Goal: Communication & Community: Share content

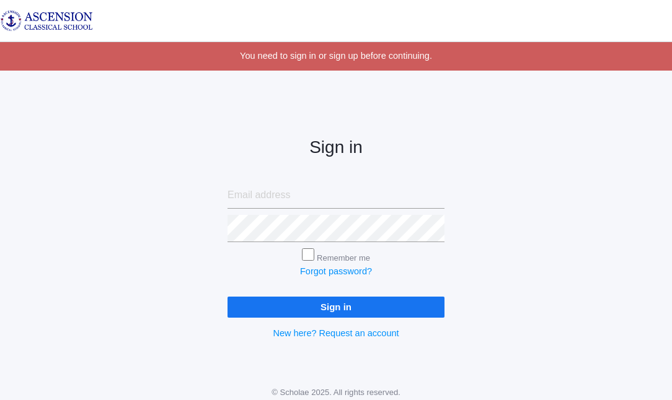
type input "[EMAIL_ADDRESS][DOMAIN_NAME]"
click at [390, 302] on input "Sign in" at bounding box center [335, 307] width 217 height 20
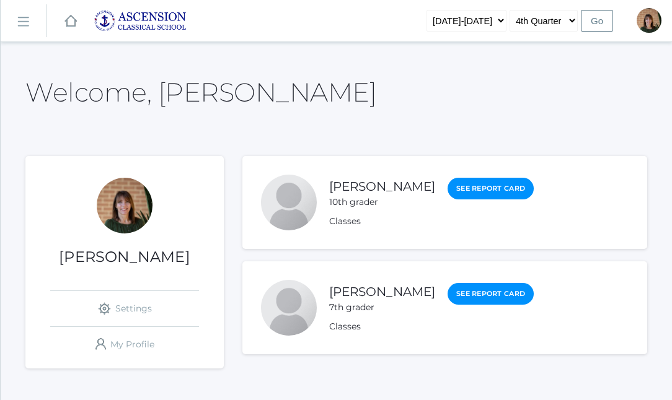
click at [23, 19] on rect at bounding box center [23, 22] width 20 height 20
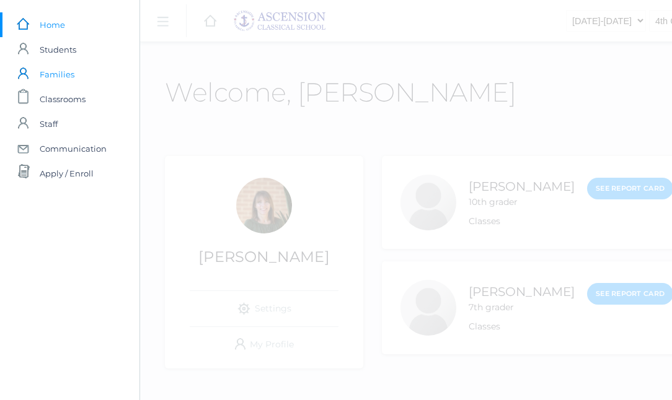
click at [61, 73] on span "Families" at bounding box center [57, 74] width 35 height 25
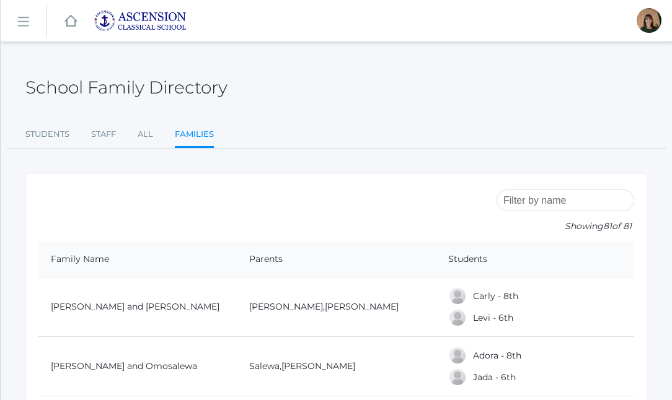
click at [22, 12] on link "icons/ui/navigation/hamburger Created with Sketch." at bounding box center [24, 20] width 46 height 33
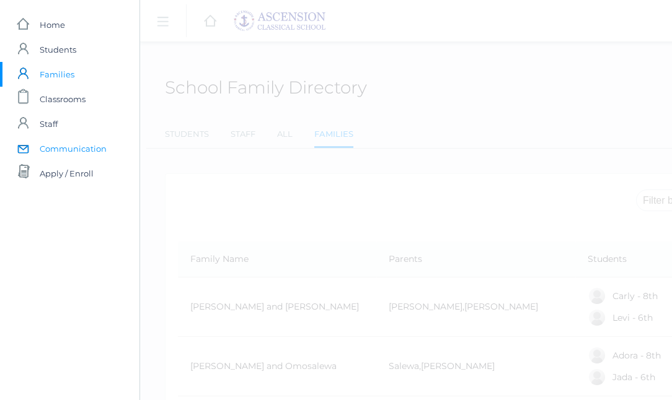
click at [67, 145] on span "Communication" at bounding box center [73, 148] width 67 height 25
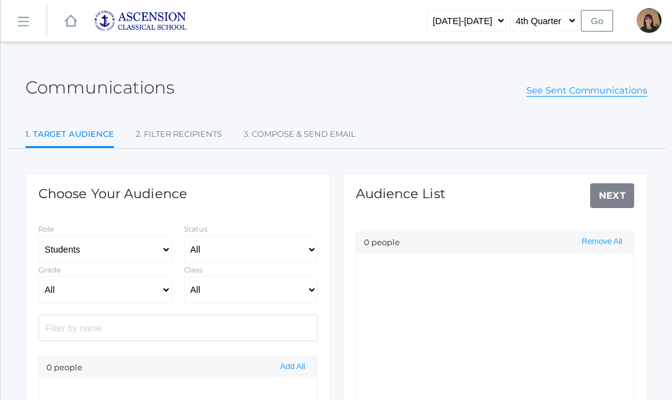
select select "Enrolled"
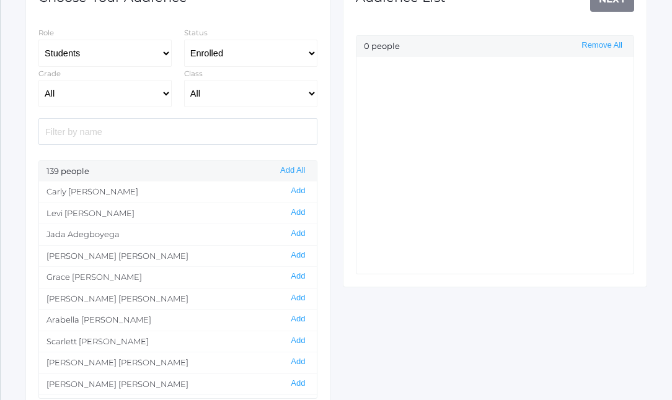
scroll to position [197, 0]
click at [295, 232] on button "Add" at bounding box center [298, 233] width 22 height 11
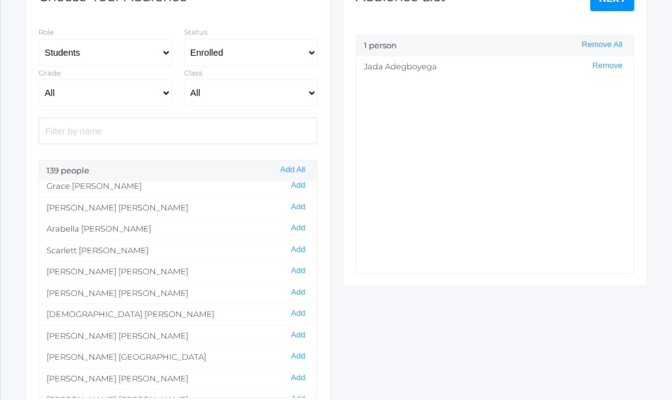
scroll to position [91, 0]
click at [297, 292] on button "Add" at bounding box center [298, 292] width 22 height 11
click at [606, 87] on button "Remove" at bounding box center [607, 87] width 37 height 11
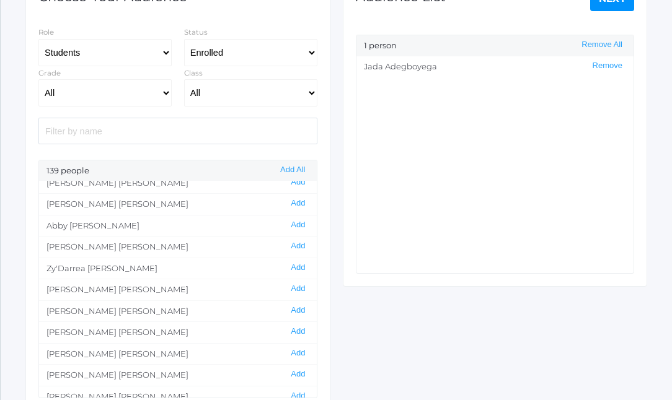
scroll to position [481, 0]
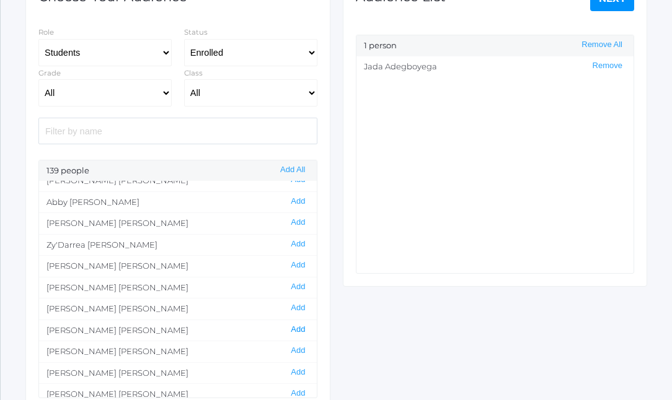
click at [297, 327] on button "Add" at bounding box center [298, 330] width 22 height 11
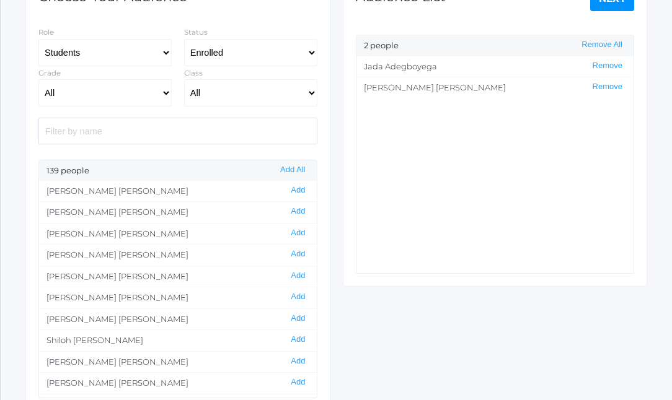
scroll to position [793, 0]
click at [300, 294] on button "Add" at bounding box center [298, 296] width 22 height 11
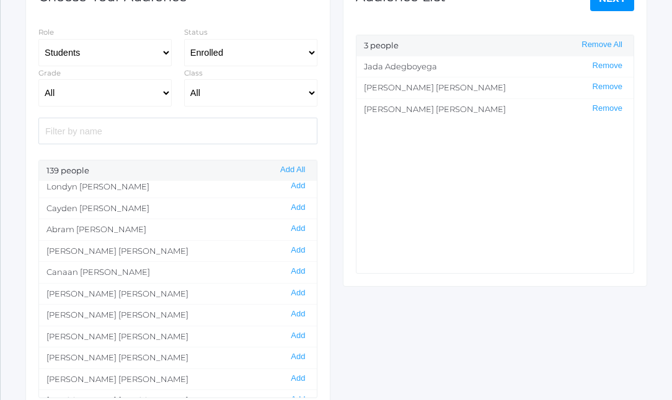
scroll to position [1460, 0]
click at [300, 205] on button "Add" at bounding box center [298, 206] width 22 height 11
click at [296, 249] on button "Add" at bounding box center [298, 249] width 22 height 11
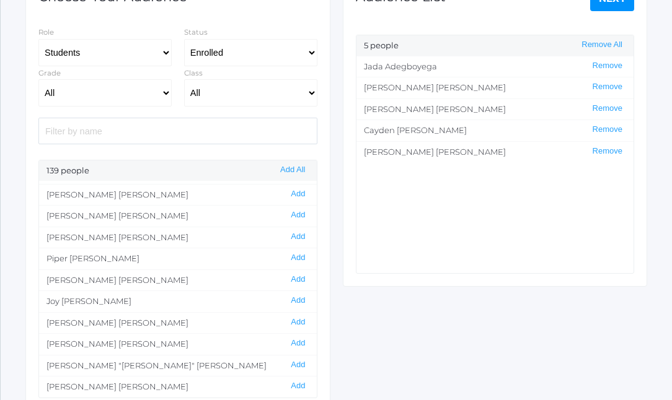
scroll to position [1943, 0]
click at [299, 212] on button "Add" at bounding box center [298, 214] width 22 height 11
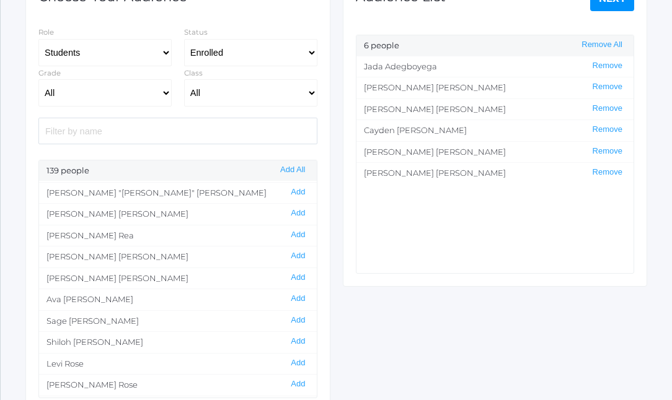
scroll to position [2117, 0]
click at [302, 383] on button "Add" at bounding box center [298, 382] width 22 height 11
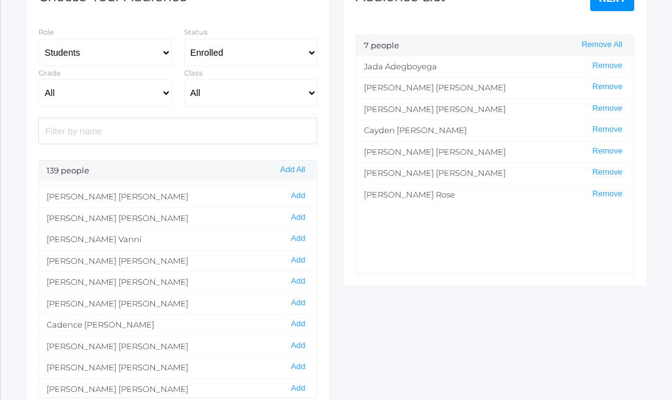
scroll to position [2656, 0]
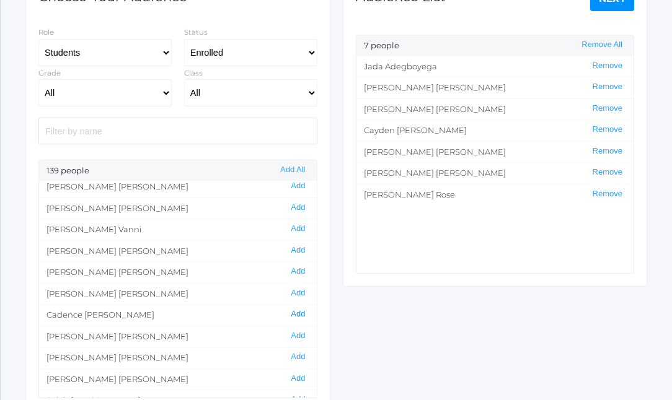
click at [297, 314] on button "Add" at bounding box center [298, 314] width 22 height 11
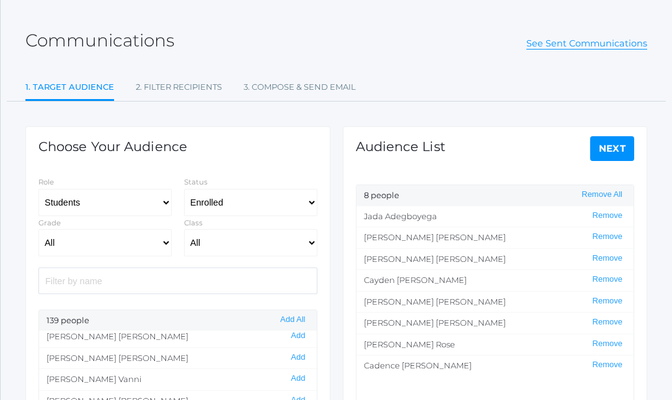
scroll to position [45, 0]
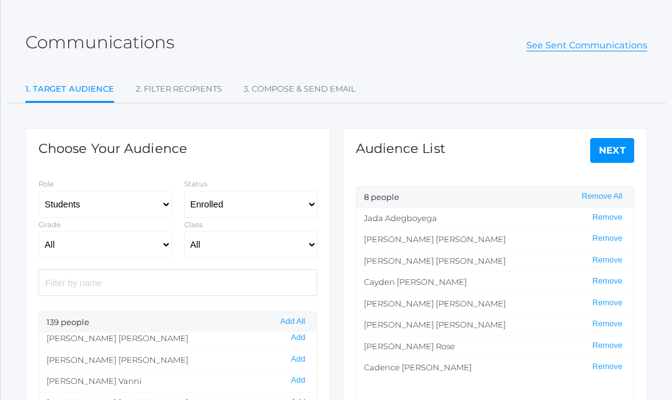
click at [606, 145] on link "Next" at bounding box center [612, 150] width 45 height 25
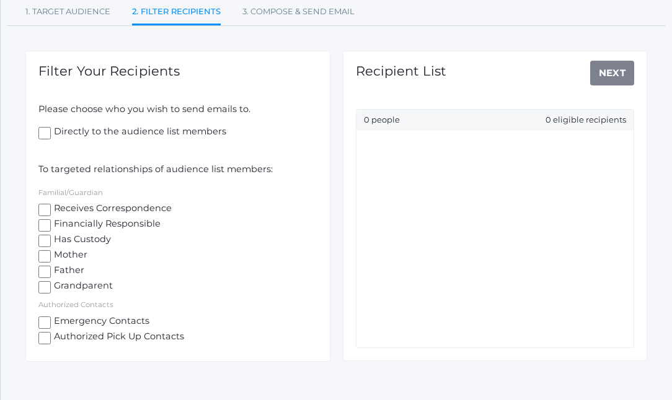
scroll to position [124, 0]
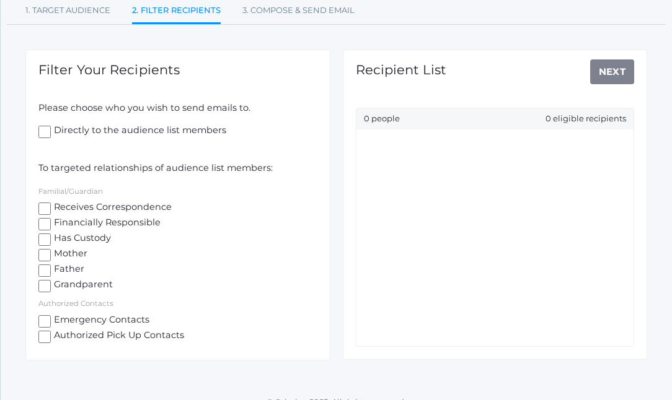
click at [47, 209] on input "Receives Correspondence" at bounding box center [44, 209] width 12 height 12
checkbox input "true"
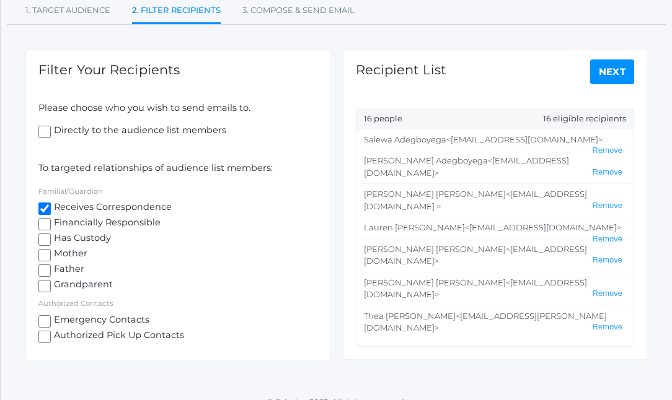
click at [46, 255] on input "Mother" at bounding box center [44, 255] width 12 height 12
checkbox input "true"
click at [46, 268] on input "Father" at bounding box center [44, 271] width 12 height 12
checkbox input "true"
click at [43, 130] on input "Directly to the audience list members" at bounding box center [44, 132] width 12 height 12
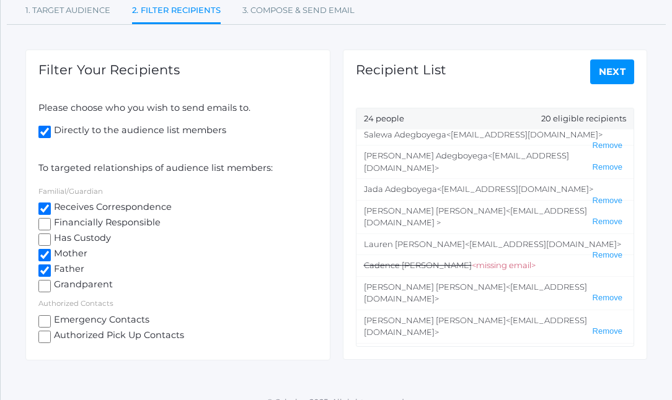
scroll to position [0, 0]
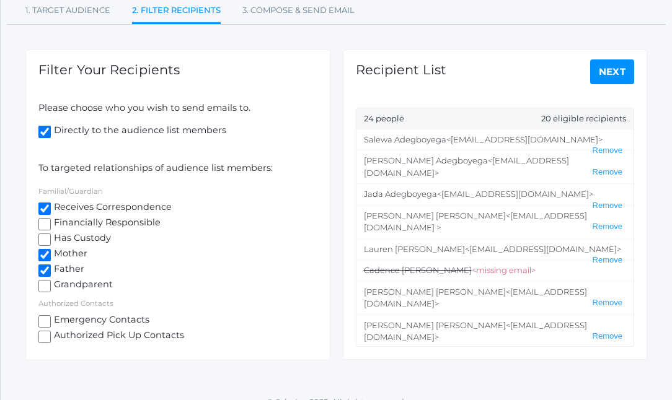
click at [45, 130] on input "Directly to the audience list members" at bounding box center [44, 132] width 12 height 12
checkbox input "false"
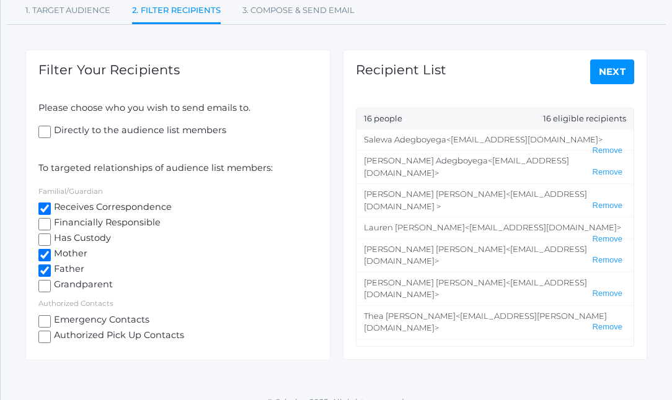
click at [617, 72] on link "Next" at bounding box center [612, 71] width 45 height 25
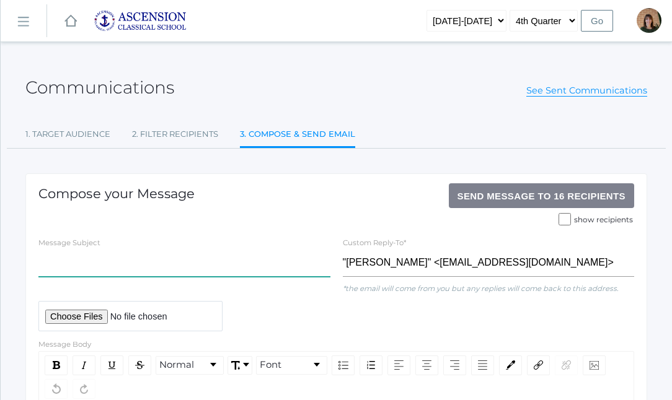
click at [161, 263] on input "text" at bounding box center [184, 263] width 292 height 27
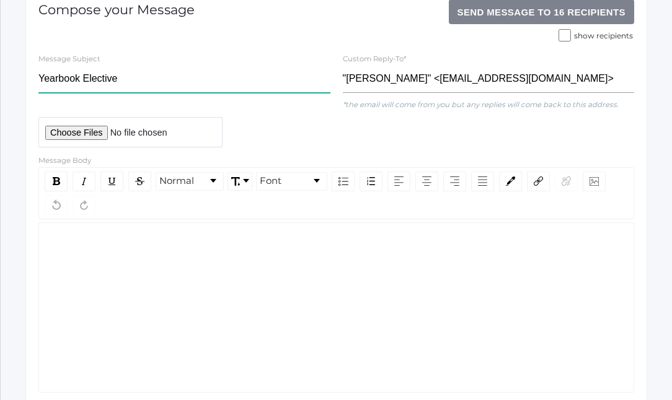
scroll to position [187, 0]
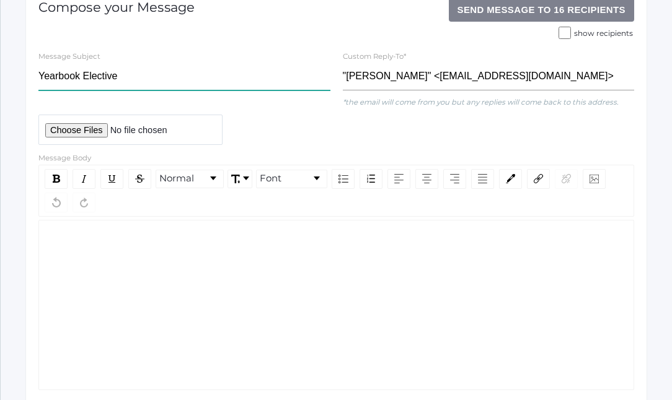
type input "Yearbook Elective"
click at [321, 301] on div "rdw-wrapper" at bounding box center [336, 305] width 596 height 170
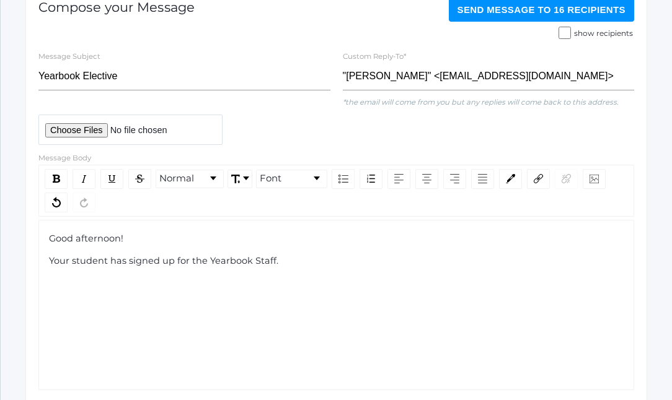
click at [208, 261] on span "Your student has signed up for the Yearbook Staff." at bounding box center [163, 260] width 229 height 11
click at [348, 262] on div "Your student has signed up for the [DATE] Yearbook Staff." at bounding box center [337, 262] width 576 height 14
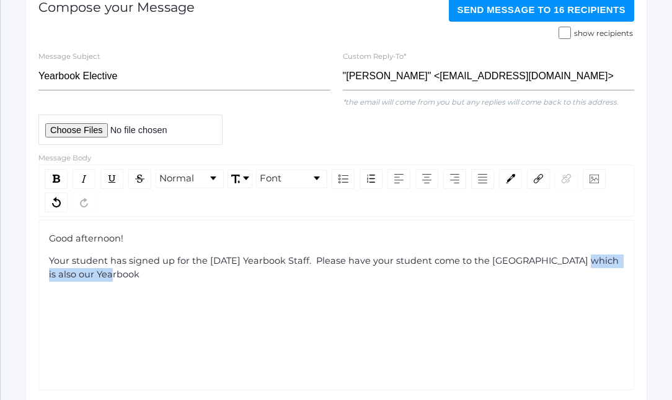
drag, startPoint x: 576, startPoint y: 269, endPoint x: 575, endPoint y: 262, distance: 7.5
click at [575, 262] on div "Your student has signed up for the [DATE] Yearbook Staff. Please have your stud…" at bounding box center [337, 268] width 576 height 27
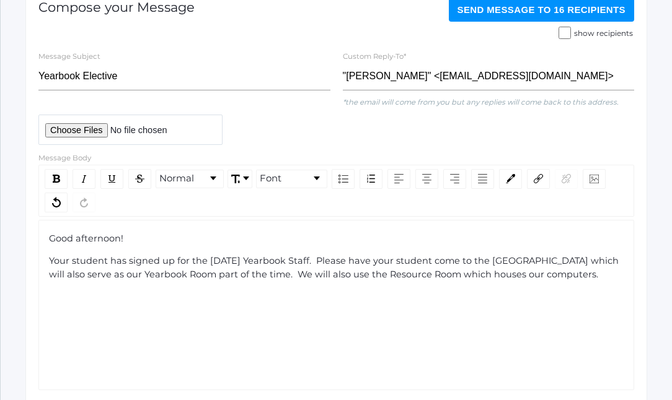
click at [312, 275] on span "Your student has signed up for the [DATE] Yearbook Staff. Please have your stud…" at bounding box center [335, 267] width 572 height 25
click at [609, 273] on div "Your student has signed up for the [DATE] Yearbook Staff. Please have your stud…" at bounding box center [337, 275] width 576 height 40
click at [151, 275] on span "Your student has signed up for the [DATE] Yearbook Staff. Please have your stud…" at bounding box center [335, 274] width 572 height 38
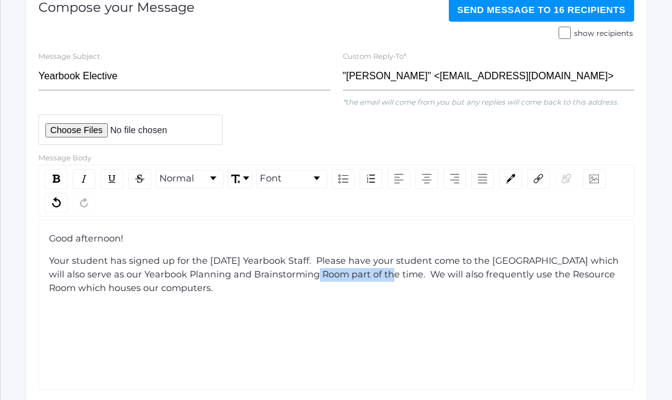
drag, startPoint x: 379, startPoint y: 275, endPoint x: 309, endPoint y: 278, distance: 70.1
click at [309, 278] on span "Your student has signed up for the [DATE] Yearbook Staff. Please have your stud…" at bounding box center [335, 274] width 572 height 38
click at [311, 277] on span "Your student has signed up for the [DATE] Yearbook Staff. Please have your stud…" at bounding box center [335, 274] width 572 height 38
click at [315, 277] on span "Your student has signed up for the [DATE] Yearbook Staff. Please have your stud…" at bounding box center [335, 274] width 572 height 38
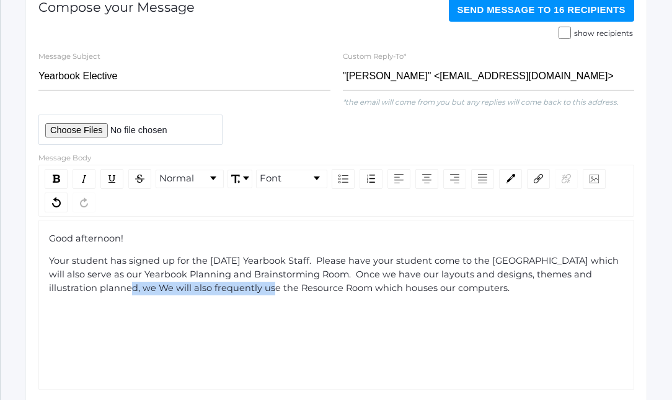
drag, startPoint x: 247, startPoint y: 288, endPoint x: 109, endPoint y: 294, distance: 137.7
click at [109, 294] on div "Your student has signed up for the [DATE] Yearbook Staff. Please have your stud…" at bounding box center [337, 275] width 576 height 40
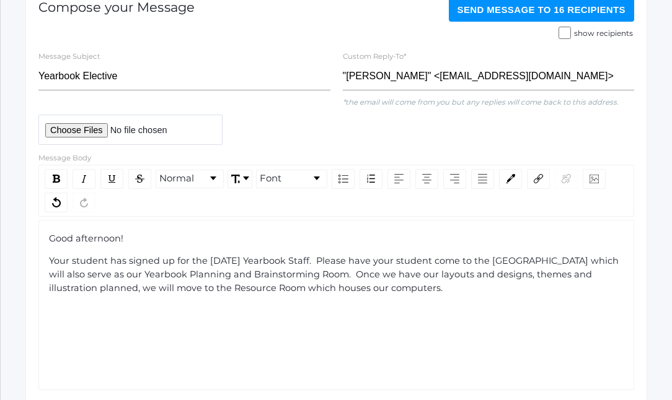
click at [403, 289] on div "Your student has signed up for the [DATE] Yearbook Staff. Please have your stud…" at bounding box center [337, 275] width 576 height 40
click at [326, 263] on span "Your student has signed up for the [DATE] Yearbook Staff. Please have your stud…" at bounding box center [335, 274] width 572 height 38
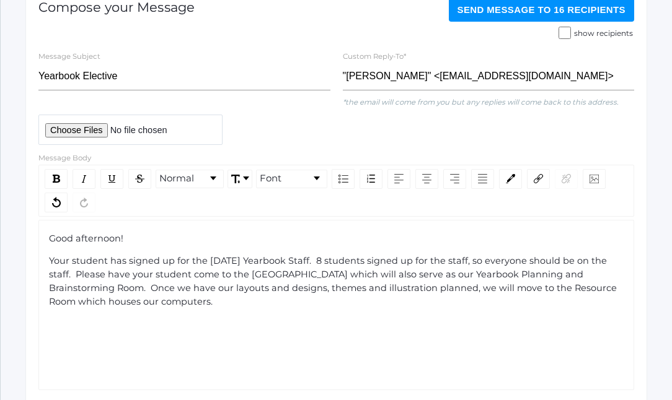
click at [328, 262] on span "Your student has signed up for the [DATE] Yearbook Staff. 8 students signed up …" at bounding box center [334, 280] width 570 height 51
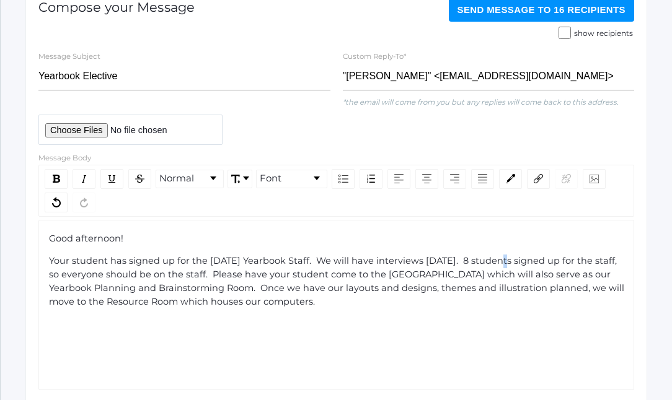
click at [488, 262] on span "Your student has signed up for the [DATE] Yearbook Staff. We will have intervie…" at bounding box center [338, 280] width 578 height 51
drag, startPoint x: 203, startPoint y: 275, endPoint x: 194, endPoint y: 278, distance: 9.0
click at [194, 278] on span "Your student has signed up for the [DATE] Yearbook Staff. We will have intervie…" at bounding box center [338, 280] width 578 height 51
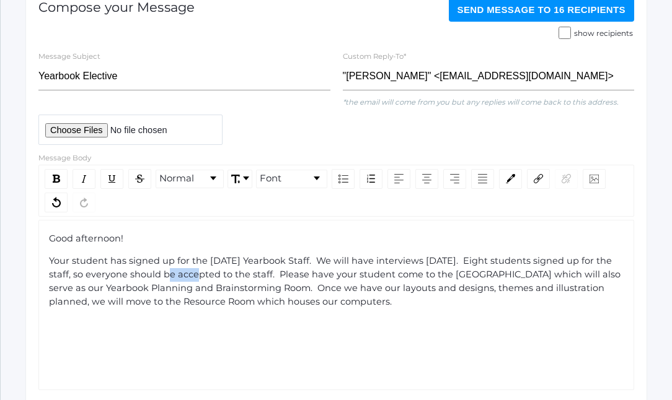
drag, startPoint x: 175, startPoint y: 275, endPoint x: 147, endPoint y: 279, distance: 28.7
click at [147, 279] on span "Your student has signed up for the [DATE] Yearbook Staff. We will have intervie…" at bounding box center [336, 280] width 574 height 51
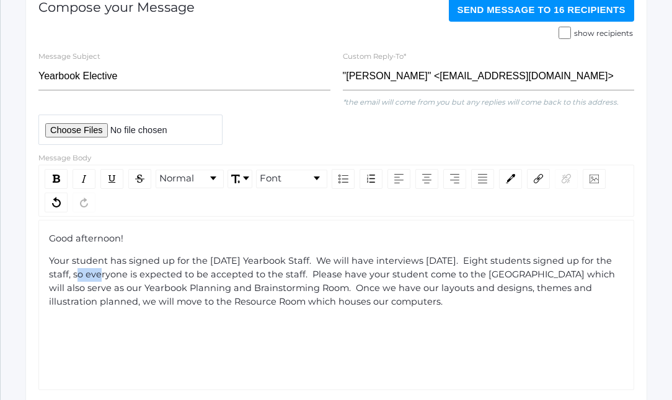
drag, startPoint x: 86, startPoint y: 275, endPoint x: 68, endPoint y: 277, distance: 18.1
click at [68, 277] on span "Your student has signed up for the [DATE] Yearbook Staff. We will have intervie…" at bounding box center [333, 280] width 568 height 51
click at [340, 276] on span "Your student has signed up for the [DATE] Yearbook Staff. We will have intervie…" at bounding box center [337, 280] width 576 height 51
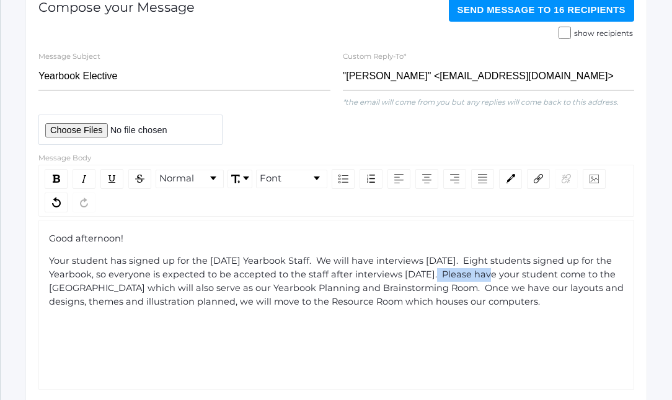
drag, startPoint x: 459, startPoint y: 277, endPoint x: 410, endPoint y: 281, distance: 49.2
click at [410, 281] on div "Your student has signed up for the [DATE] Yearbook Staff. We will have intervie…" at bounding box center [337, 282] width 576 height 54
click at [115, 304] on span "Your student has signed up for the [DATE] Yearbook Staff. We will have intervie…" at bounding box center [337, 280] width 577 height 51
click at [483, 303] on div "Your student has signed up for the [DATE] Yearbook Staff. We will have intervie…" at bounding box center [337, 282] width 576 height 54
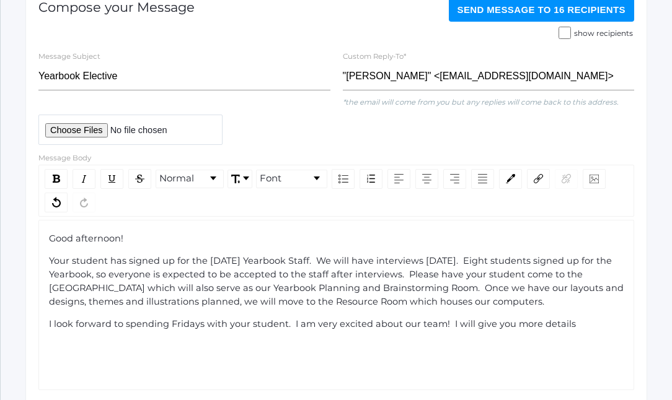
drag, startPoint x: 571, startPoint y: 325, endPoint x: 448, endPoint y: 330, distance: 123.4
click at [448, 329] on div "I look forward to spending Fridays with your student. I am very excited about o…" at bounding box center [337, 325] width 576 height 14
click at [581, 325] on div "I look forward to spending Fridays with your student. I am very excited about o…" at bounding box center [337, 325] width 576 height 14
drag, startPoint x: 605, startPoint y: 334, endPoint x: 596, endPoint y: 325, distance: 12.3
click at [596, 325] on div "I look forward to spending Fridays with your student. I am very excited about o…" at bounding box center [337, 331] width 576 height 27
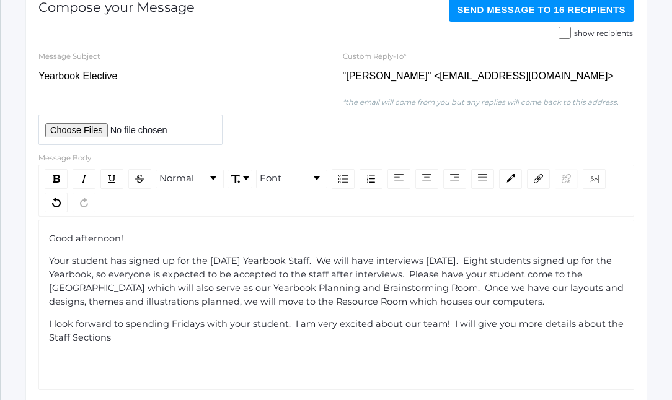
click at [602, 341] on div "I look forward to spending Fridays with your student. I am very excited about o…" at bounding box center [337, 331] width 576 height 27
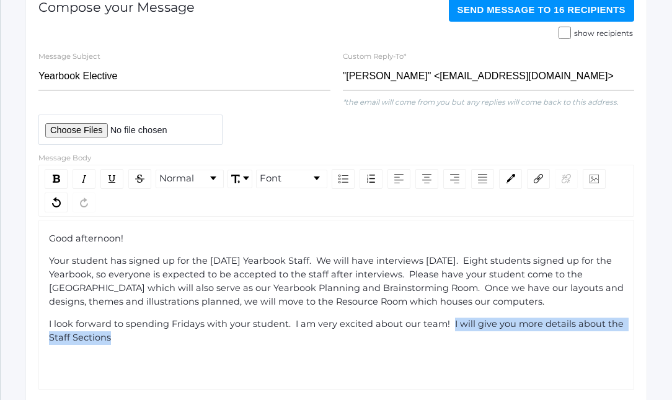
drag, startPoint x: 600, startPoint y: 337, endPoint x: 446, endPoint y: 323, distance: 154.9
click at [446, 323] on div "I look forward to spending Fridays with your student. I am very excited about o…" at bounding box center [337, 331] width 576 height 27
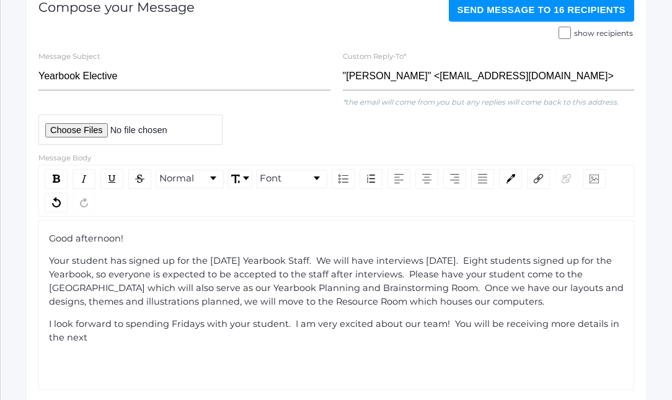
click at [478, 263] on span "Your student has signed up for the [DATE] Yearbook Staff. We will have intervie…" at bounding box center [337, 280] width 577 height 51
click at [589, 289] on span "Your student has signed up for the [DATE] Yearbook Staff. We will have intervie…" at bounding box center [338, 280] width 578 height 51
click at [83, 304] on span "Your student has signed up for the [DATE] Yearbook Staff. We will have intervie…" at bounding box center [338, 280] width 578 height 51
click at [94, 337] on div "I look forward to spending Fridays with your student. I am very excited about o…" at bounding box center [337, 331] width 576 height 27
drag, startPoint x: 94, startPoint y: 337, endPoint x: 46, endPoint y: 337, distance: 48.3
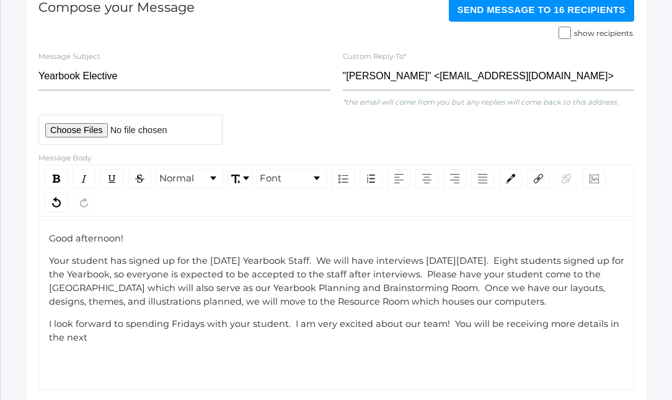
click at [46, 337] on div "Good afternoon! Your student has signed up for the [DATE] Yearbook Staff. We wi…" at bounding box center [336, 305] width 596 height 170
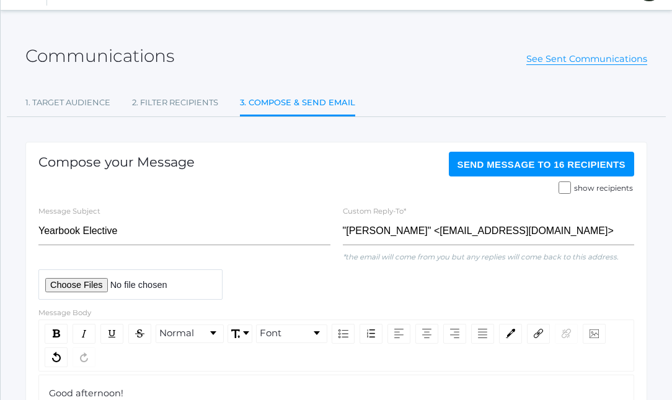
scroll to position [30, 0]
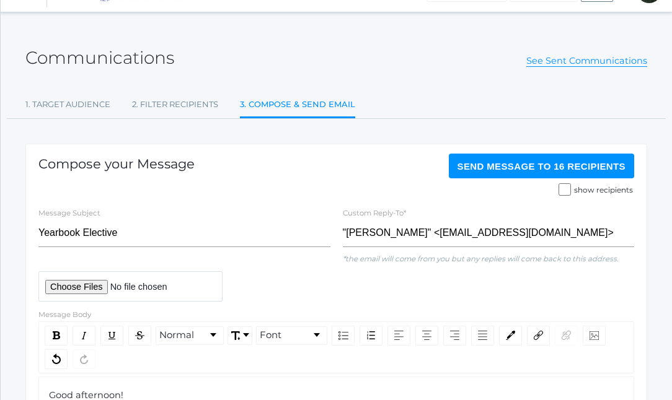
click at [566, 188] on input "show recipients" at bounding box center [564, 189] width 12 height 12
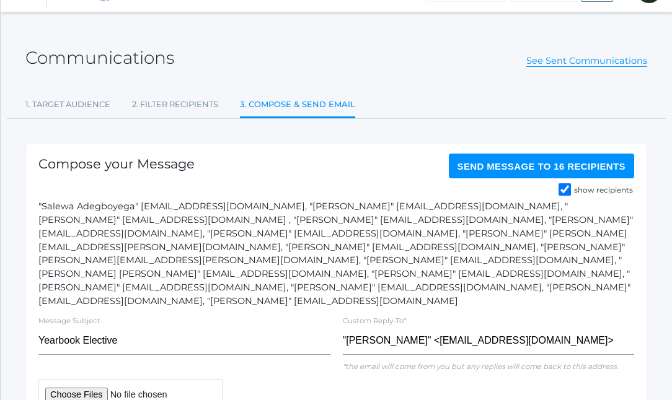
click at [390, 276] on div ""Salewa Adegboyega" [EMAIL_ADDRESS][DOMAIN_NAME], "[PERSON_NAME]" [EMAIL_ADDRES…" at bounding box center [336, 254] width 596 height 108
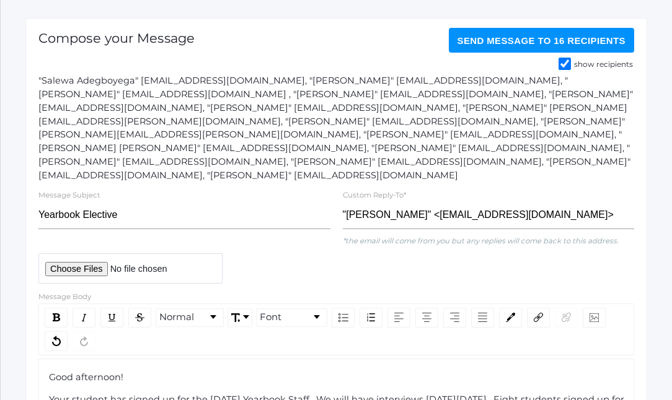
scroll to position [0, 0]
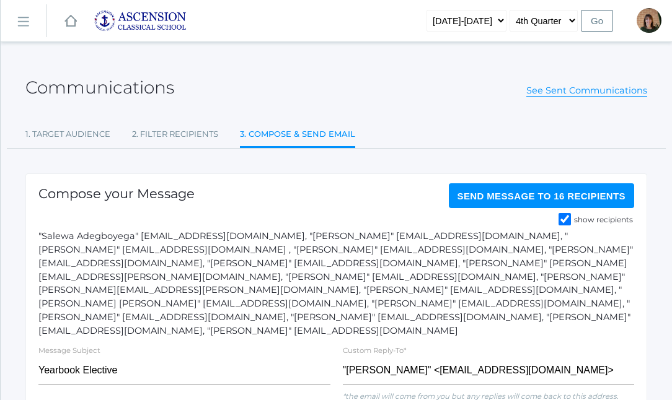
click at [512, 198] on span "Send Message to 16 recipients" at bounding box center [541, 196] width 169 height 11
click at [566, 219] on input "show recipients" at bounding box center [564, 219] width 12 height 12
checkbox input "false"
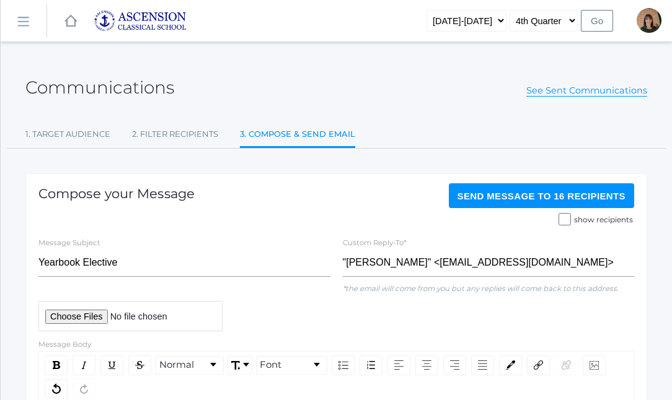
click at [486, 203] on button "Send Message to 16 recipients" at bounding box center [542, 195] width 186 height 25
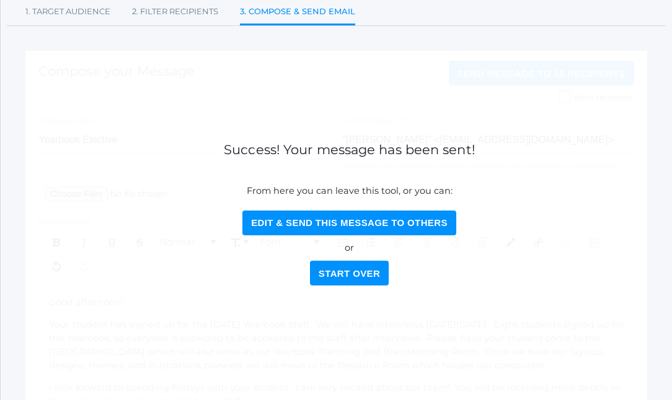
scroll to position [123, 0]
